Goal: Use online tool/utility: Utilize a website feature to perform a specific function

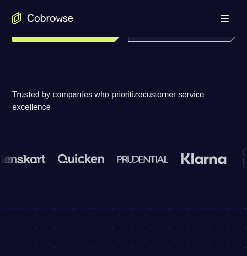
scroll to position [153, 0]
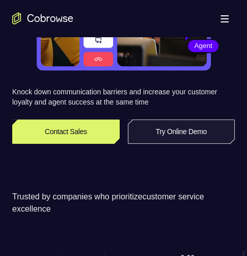
click at [157, 135] on link "Try Online Demo" at bounding box center [182, 131] width 108 height 24
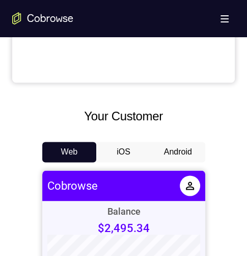
scroll to position [459, 0]
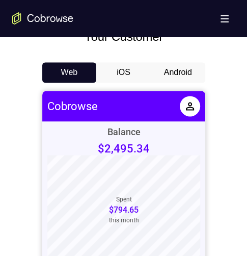
click at [175, 75] on button "Android" at bounding box center [178, 72] width 55 height 20
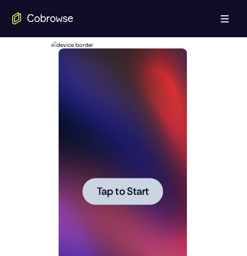
scroll to position [561, 0]
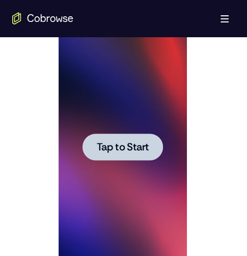
click at [130, 150] on span "Tap to Start" at bounding box center [123, 147] width 52 height 10
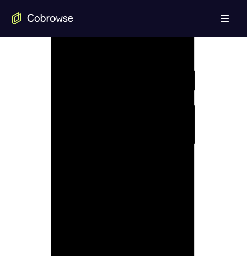
scroll to position [663, 0]
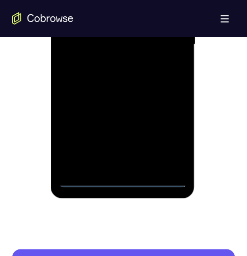
click at [123, 179] on div at bounding box center [123, 45] width 129 height 286
click at [170, 131] on div at bounding box center [123, 45] width 129 height 286
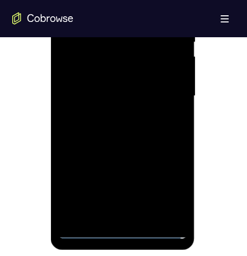
click at [78, 0] on div at bounding box center [123, 96] width 129 height 286
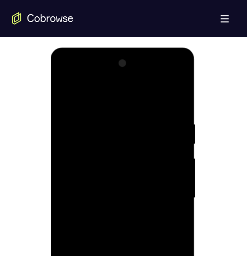
click at [161, 201] on div at bounding box center [123, 198] width 129 height 286
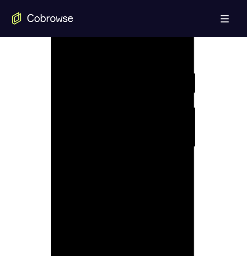
click at [111, 166] on div at bounding box center [123, 147] width 129 height 286
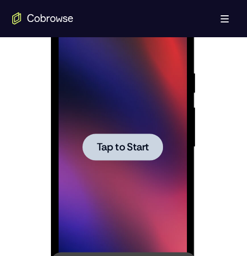
click at [119, 152] on span "Tap to Start" at bounding box center [123, 147] width 52 height 10
click at [145, 149] on span "Tap to Start" at bounding box center [123, 147] width 52 height 10
click at [144, 147] on span "Tap to Start" at bounding box center [123, 147] width 52 height 10
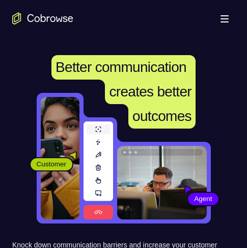
scroll to position [204, 0]
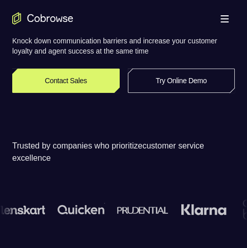
click at [193, 85] on link "Try Online Demo" at bounding box center [182, 80] width 108 height 24
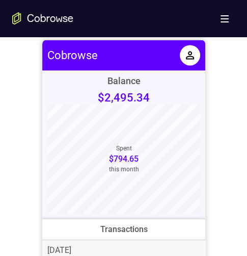
scroll to position [459, 0]
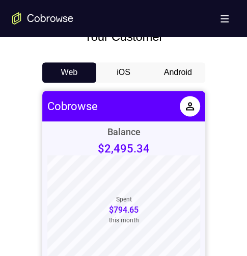
click at [174, 70] on button "Android" at bounding box center [178, 72] width 55 height 20
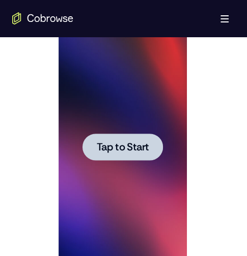
scroll to position [0, 0]
click at [140, 143] on span "Tap to Start" at bounding box center [123, 147] width 52 height 10
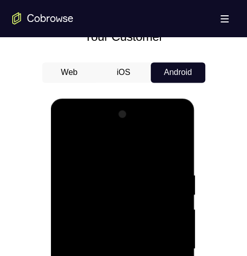
scroll to position [663, 0]
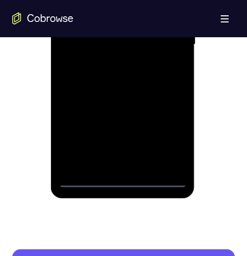
click at [125, 180] on div at bounding box center [123, 45] width 129 height 286
click at [169, 136] on div at bounding box center [123, 45] width 129 height 286
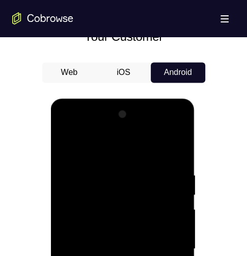
click at [127, 149] on div at bounding box center [123, 249] width 129 height 286
click at [165, 240] on div at bounding box center [123, 249] width 129 height 286
click at [112, 256] on div at bounding box center [123, 249] width 129 height 286
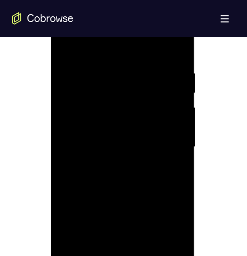
click at [103, 137] on div at bounding box center [123, 147] width 129 height 286
click at [96, 123] on div at bounding box center [123, 147] width 129 height 286
click at [127, 146] on div at bounding box center [123, 147] width 129 height 286
click at [137, 175] on div at bounding box center [123, 147] width 129 height 286
click at [174, 158] on div at bounding box center [123, 147] width 129 height 286
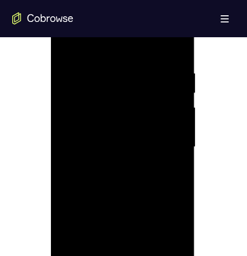
click at [111, 145] on div at bounding box center [123, 147] width 129 height 286
click at [128, 176] on div at bounding box center [123, 147] width 129 height 286
click at [104, 165] on div at bounding box center [123, 147] width 129 height 286
click at [84, 126] on div at bounding box center [123, 147] width 129 height 286
click at [100, 144] on div at bounding box center [123, 147] width 129 height 286
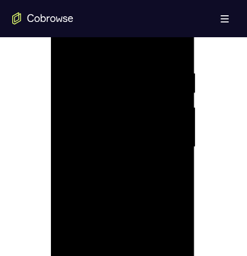
click at [134, 177] on div at bounding box center [123, 147] width 129 height 286
click at [108, 163] on div at bounding box center [123, 147] width 129 height 286
click at [84, 127] on div at bounding box center [123, 147] width 129 height 286
click at [96, 146] on div at bounding box center [123, 147] width 129 height 286
click at [120, 174] on div at bounding box center [123, 147] width 129 height 286
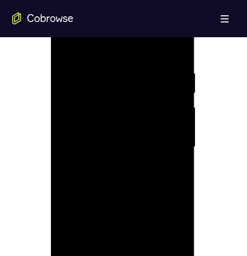
click at [117, 166] on div at bounding box center [123, 147] width 129 height 286
click at [114, 149] on div at bounding box center [123, 147] width 129 height 286
click at [122, 178] on div at bounding box center [123, 147] width 129 height 286
click at [116, 165] on div at bounding box center [123, 147] width 129 height 286
click at [110, 147] on div at bounding box center [123, 147] width 129 height 286
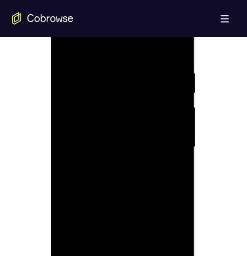
click at [108, 142] on div at bounding box center [123, 147] width 129 height 286
click at [108, 222] on div at bounding box center [123, 147] width 129 height 286
click at [93, 224] on div at bounding box center [123, 147] width 129 height 286
click at [115, 204] on div at bounding box center [123, 147] width 129 height 286
click at [129, 203] on div at bounding box center [123, 147] width 129 height 286
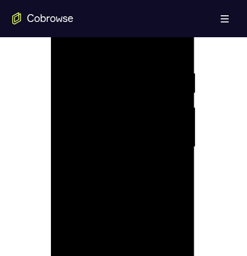
drag, startPoint x: 126, startPoint y: 222, endPoint x: 179, endPoint y: 215, distance: 53.5
click at [126, 222] on div at bounding box center [123, 147] width 129 height 286
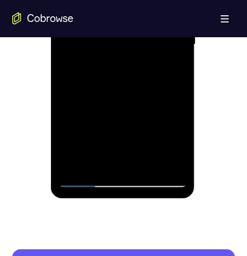
drag, startPoint x: 145, startPoint y: 168, endPoint x: 184, endPoint y: 96, distance: 81.3
click at [145, 168] on div at bounding box center [123, 45] width 129 height 286
click at [119, 127] on div at bounding box center [123, 45] width 129 height 286
click at [128, 123] on div at bounding box center [123, 45] width 129 height 286
click at [133, 103] on div at bounding box center [123, 45] width 129 height 286
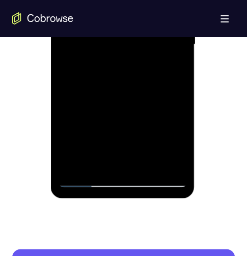
click at [112, 99] on div at bounding box center [123, 45] width 129 height 286
click at [144, 167] on div at bounding box center [123, 45] width 129 height 286
click at [106, 101] on div at bounding box center [123, 45] width 129 height 286
click at [89, 97] on div at bounding box center [123, 45] width 129 height 286
click at [128, 95] on div at bounding box center [123, 45] width 129 height 286
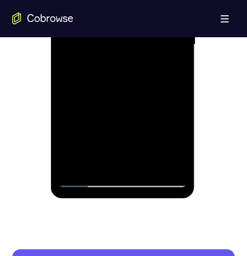
click at [146, 99] on div at bounding box center [123, 45] width 129 height 286
click at [151, 96] on div at bounding box center [123, 45] width 129 height 286
click at [159, 165] on div at bounding box center [123, 45] width 129 height 286
click at [134, 146] on div at bounding box center [123, 45] width 129 height 286
click at [112, 144] on div at bounding box center [123, 45] width 129 height 286
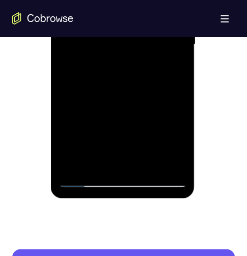
click at [110, 123] on div at bounding box center [123, 45] width 129 height 286
click at [127, 121] on div at bounding box center [123, 45] width 129 height 286
click at [131, 109] on div at bounding box center [123, 45] width 129 height 286
click at [155, 166] on div at bounding box center [123, 45] width 129 height 286
click at [85, 138] on div at bounding box center [123, 45] width 129 height 286
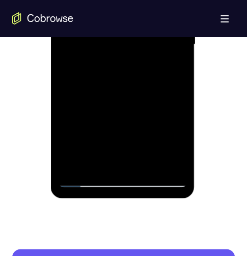
click at [86, 127] on div at bounding box center [123, 45] width 129 height 286
drag, startPoint x: 99, startPoint y: 118, endPoint x: 108, endPoint y: 107, distance: 14.2
click at [100, 118] on div at bounding box center [123, 45] width 129 height 286
click at [109, 105] on div at bounding box center [123, 45] width 129 height 286
click at [90, 107] on div at bounding box center [123, 45] width 129 height 286
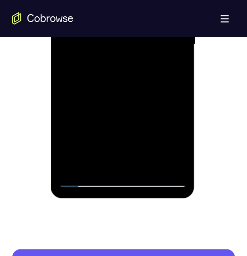
click at [88, 120] on div at bounding box center [123, 45] width 129 height 286
click at [107, 122] on div at bounding box center [123, 45] width 129 height 286
click at [127, 99] on div at bounding box center [123, 45] width 129 height 286
click at [152, 166] on div at bounding box center [123, 45] width 129 height 286
click at [113, 141] on div at bounding box center [123, 45] width 129 height 286
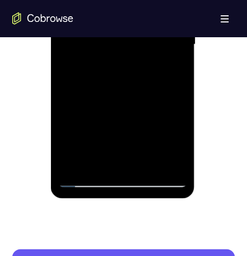
click at [131, 141] on div at bounding box center [123, 45] width 129 height 286
drag, startPoint x: 150, startPoint y: 143, endPoint x: 151, endPoint y: 149, distance: 6.2
click at [151, 145] on div at bounding box center [123, 45] width 129 height 286
click at [157, 165] on div at bounding box center [123, 45] width 129 height 286
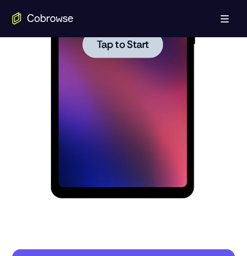
click at [139, 40] on span "Tap to Start" at bounding box center [123, 45] width 52 height 10
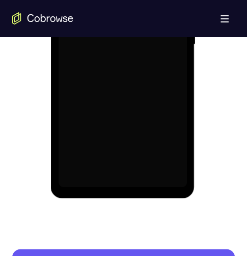
scroll to position [561, 0]
